Goal: Complete application form: Complete application form

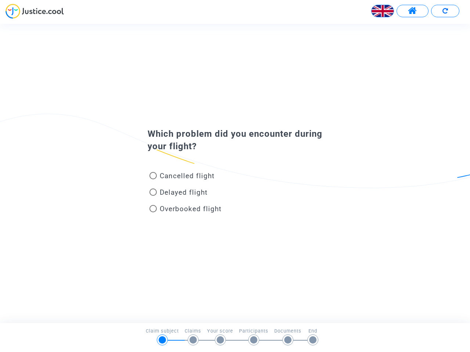
click at [382, 11] on img at bounding box center [382, 11] width 22 height 22
click at [412, 11] on span at bounding box center [412, 11] width 9 height 10
click at [445, 11] on img at bounding box center [445, 11] width 6 height 6
click at [235, 173] on div "Cancelled flight" at bounding box center [223, 177] width 162 height 17
click at [182, 177] on span "Cancelled flight" at bounding box center [187, 176] width 55 height 8
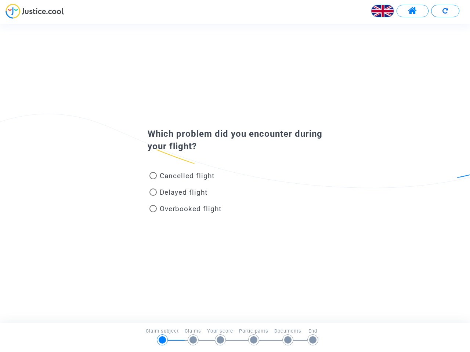
click at [153, 179] on input "Cancelled flight" at bounding box center [153, 179] width 0 height 0
click at [182, 176] on div at bounding box center [235, 176] width 470 height 352
click at [178, 194] on div at bounding box center [235, 176] width 470 height 352
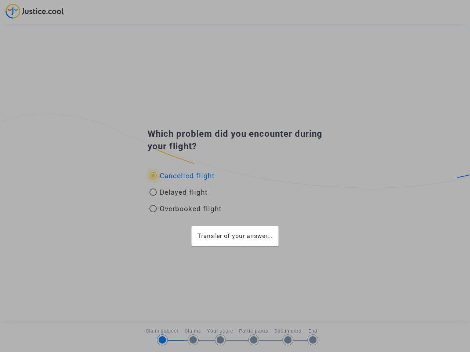
radio input "true"
click at [178, 192] on div at bounding box center [235, 176] width 470 height 352
click at [185, 210] on div at bounding box center [235, 176] width 470 height 352
click at [185, 209] on div at bounding box center [235, 176] width 470 height 352
